Goal: Transaction & Acquisition: Purchase product/service

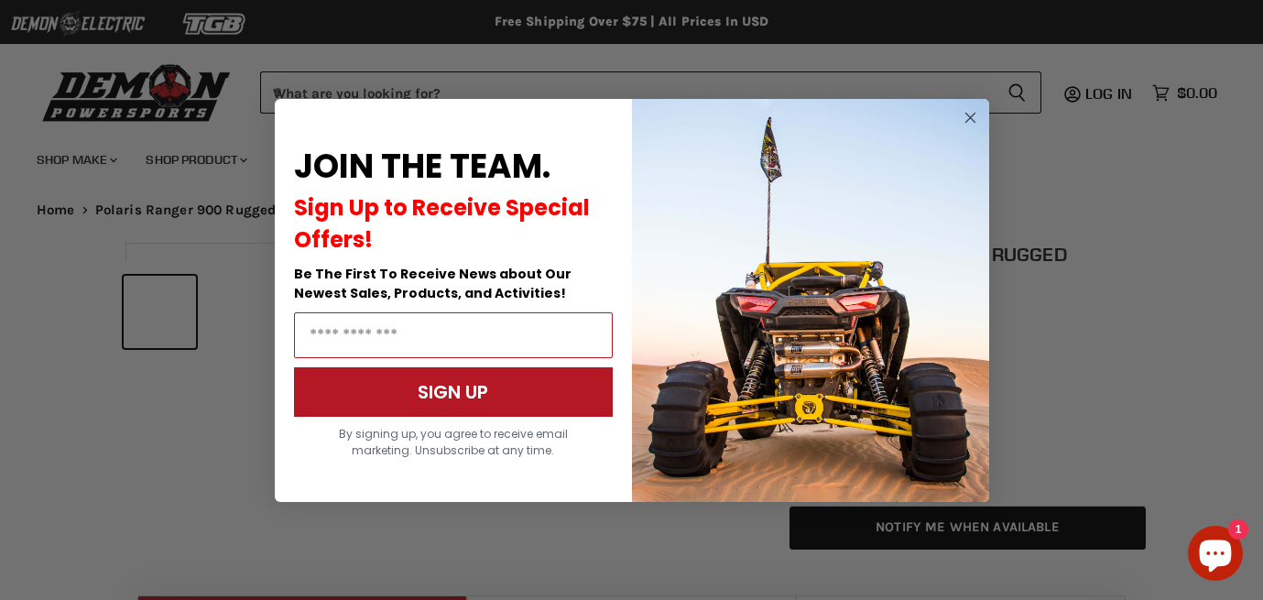
scroll to position [600, 0]
